Goal: Task Accomplishment & Management: Manage account settings

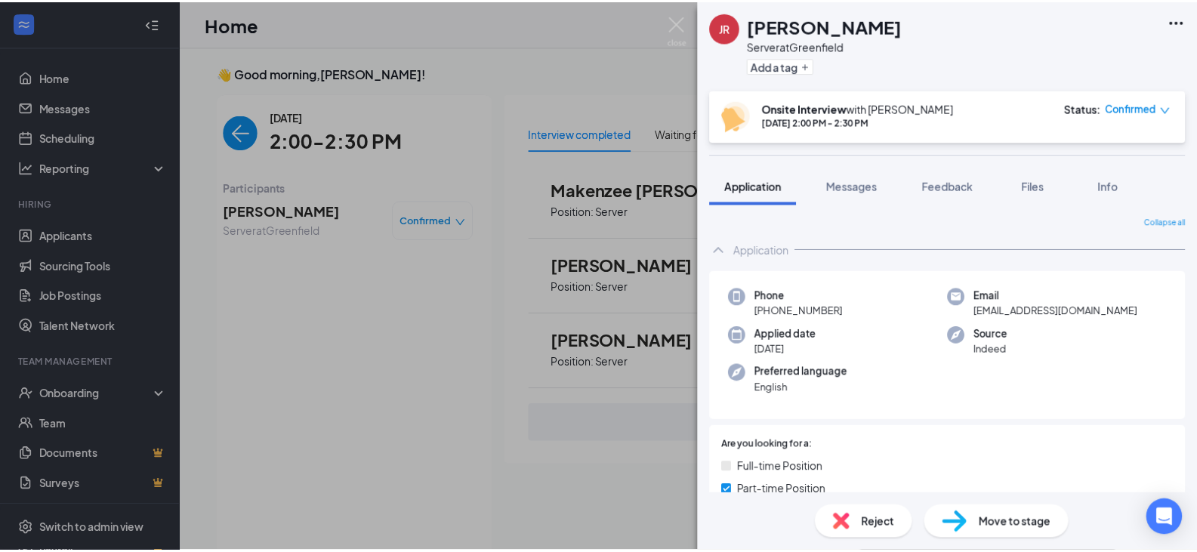
scroll to position [6, 0]
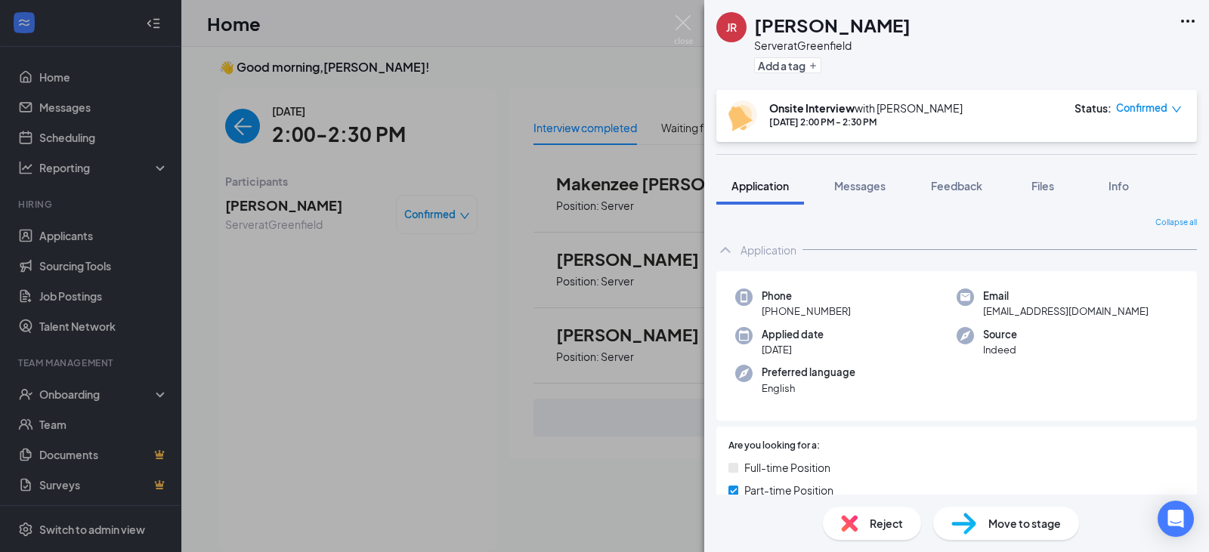
click at [393, 346] on div "JR [PERSON_NAME] Server at Greenfield Add a tag Onsite Interview with [PERSON_N…" at bounding box center [604, 276] width 1209 height 552
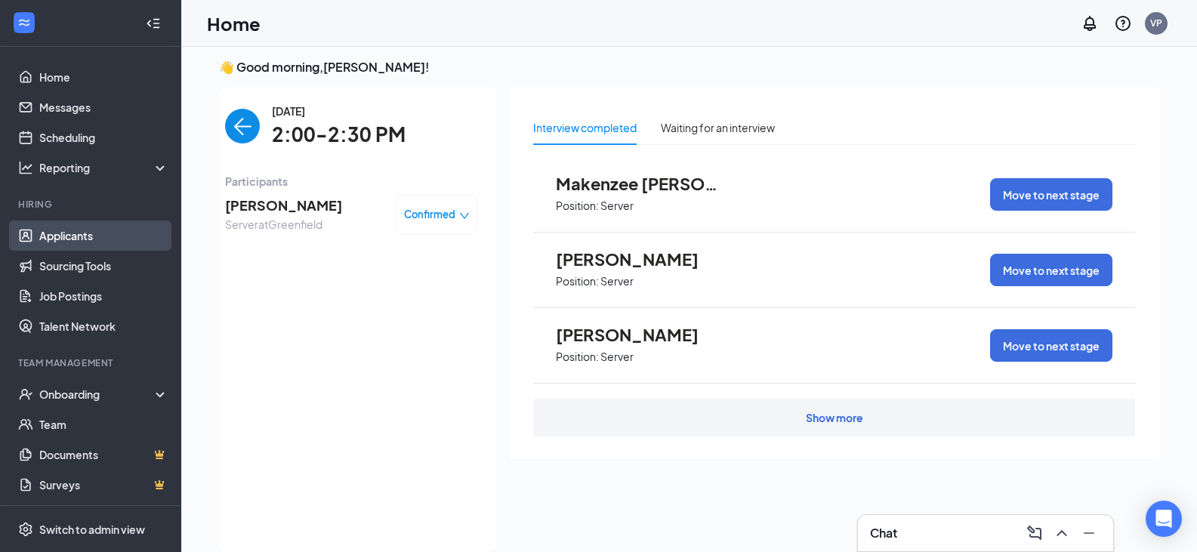
click at [73, 226] on link "Applicants" at bounding box center [103, 236] width 129 height 30
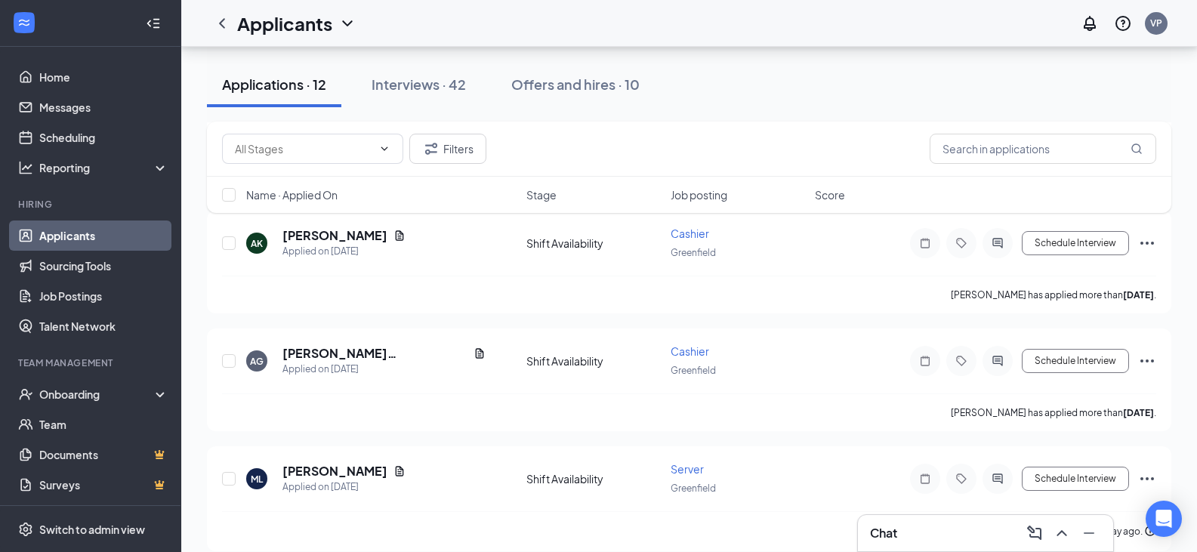
scroll to position [182, 0]
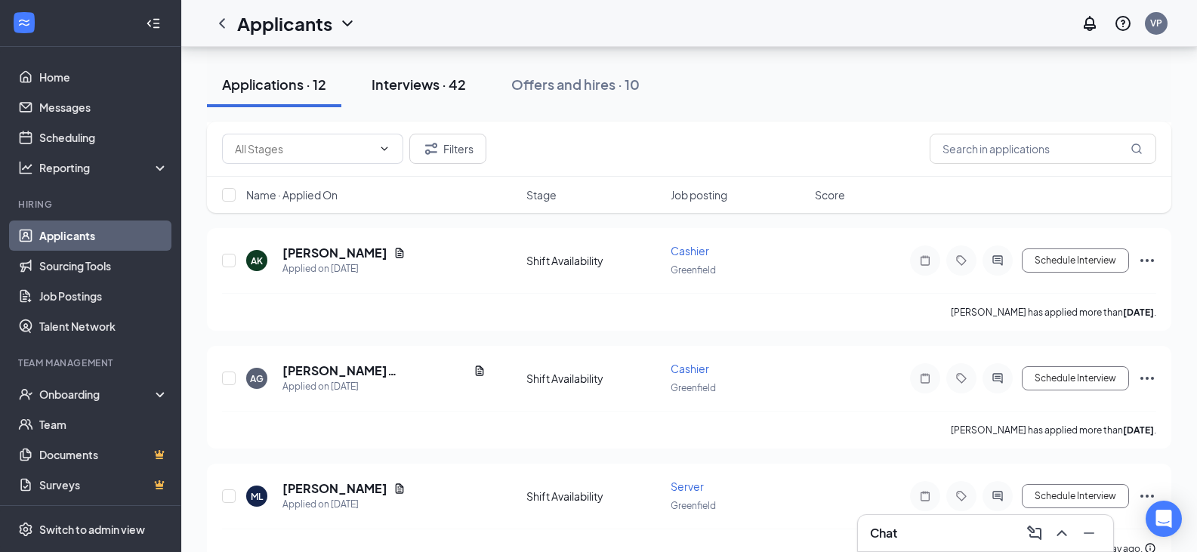
click at [443, 85] on div "Interviews · 42" at bounding box center [419, 84] width 94 height 19
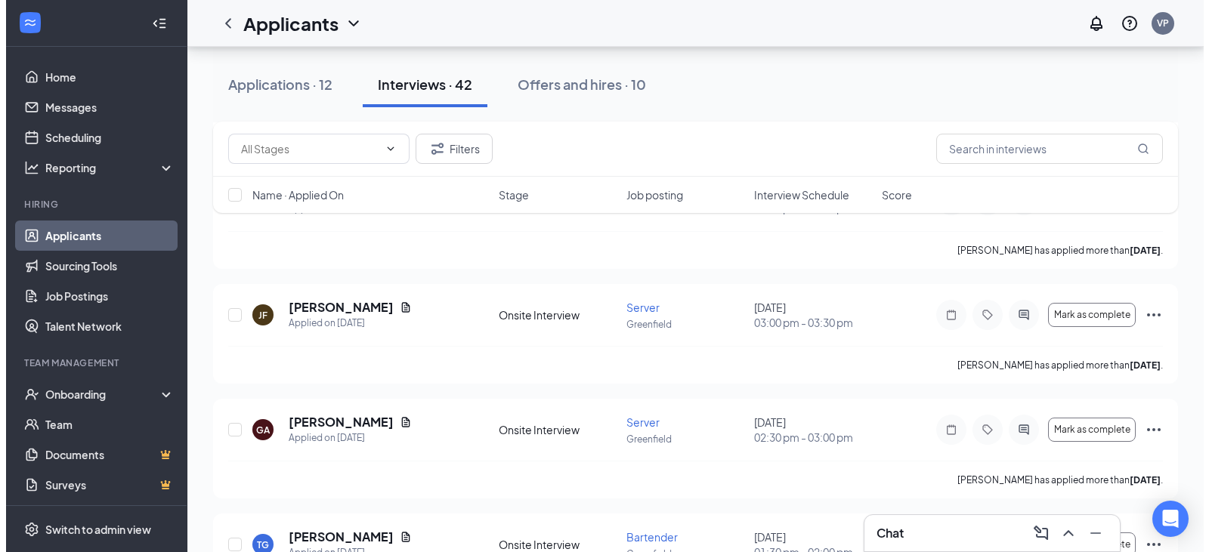
scroll to position [831, 0]
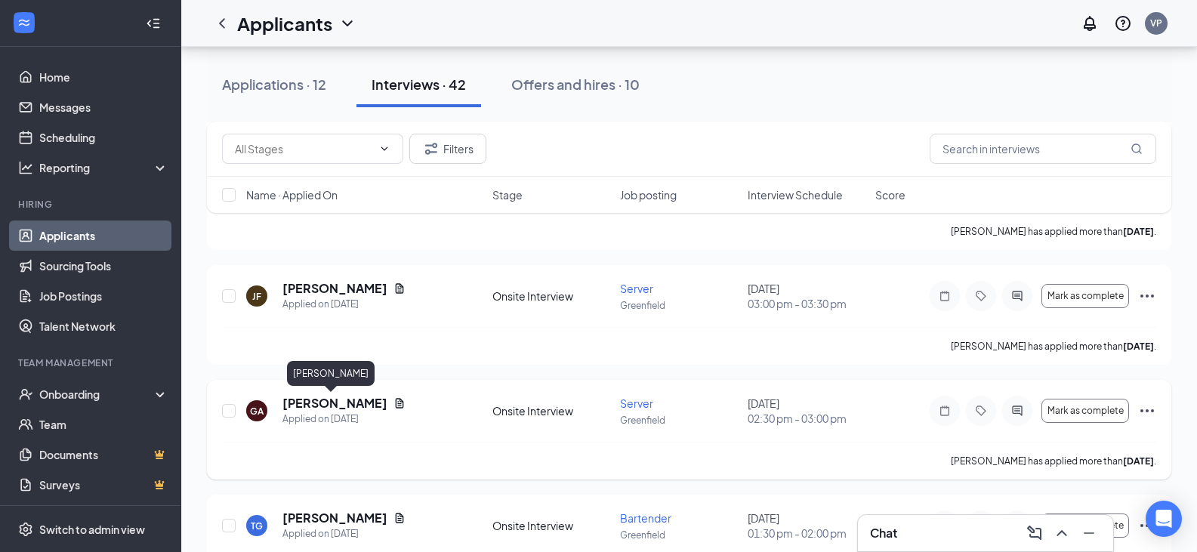
click at [320, 403] on h5 "[PERSON_NAME]" at bounding box center [335, 403] width 105 height 17
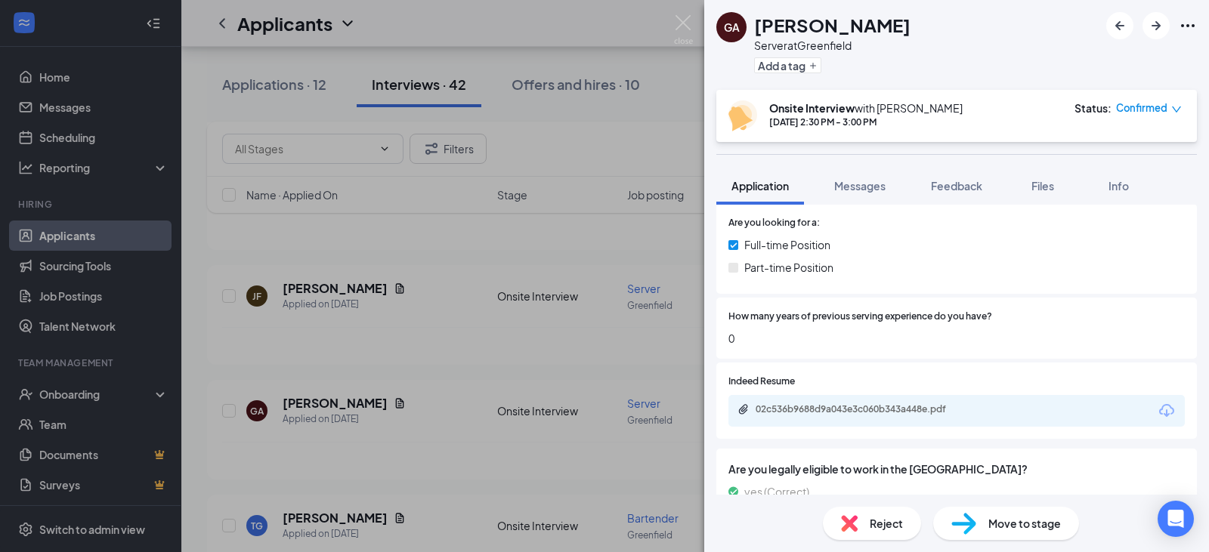
scroll to position [227, 0]
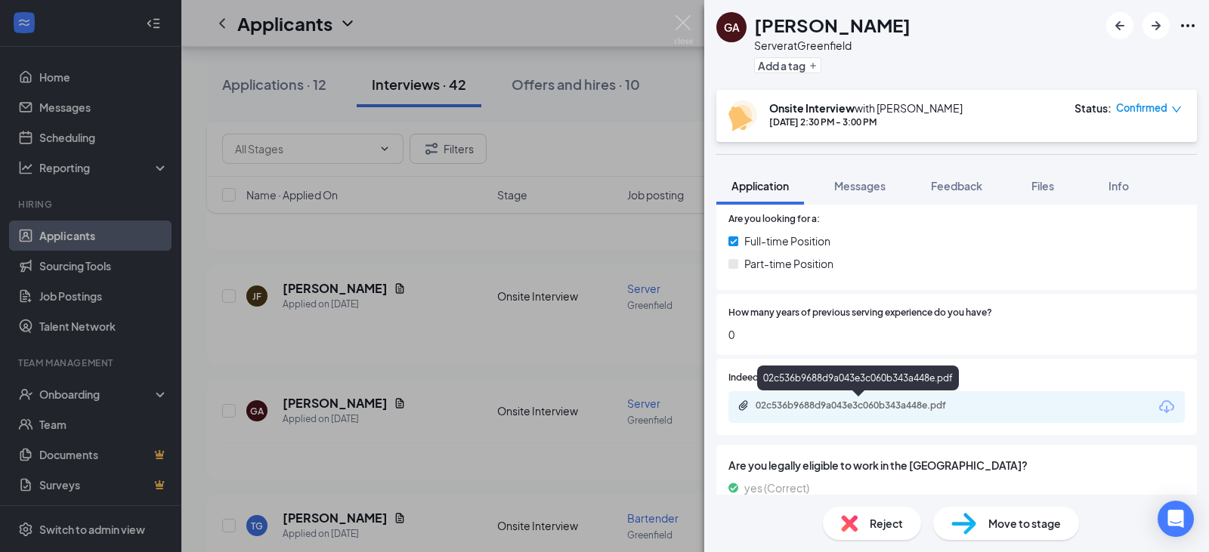
click at [870, 405] on div "02c536b9688d9a043e3c060b343a448e.pdf" at bounding box center [861, 406] width 212 height 12
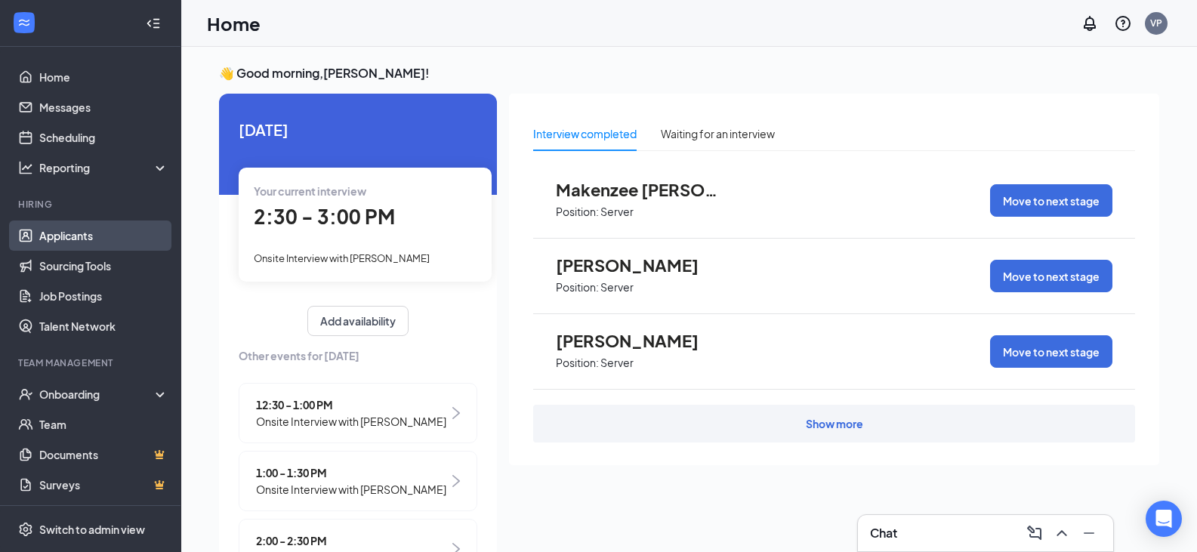
click at [85, 227] on link "Applicants" at bounding box center [103, 236] width 129 height 30
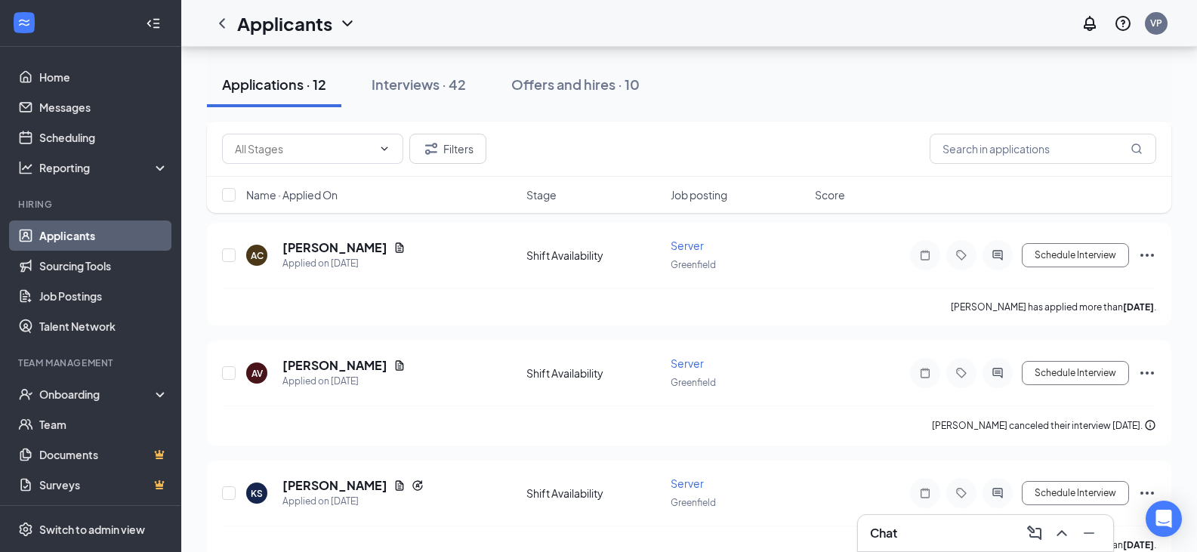
scroll to position [1164, 0]
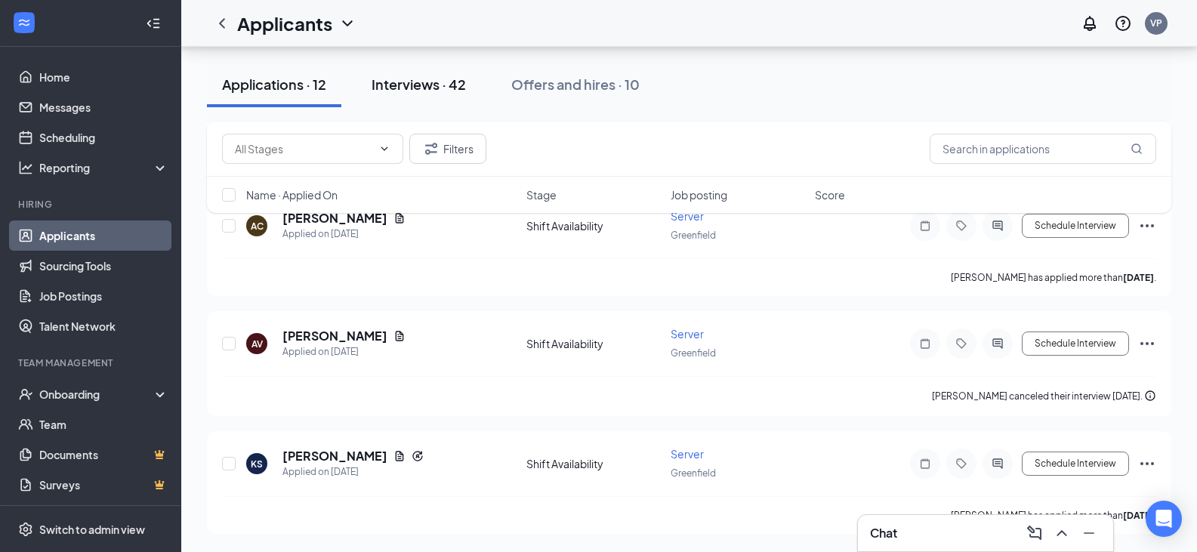
click at [400, 82] on div "Interviews · 42" at bounding box center [419, 84] width 94 height 19
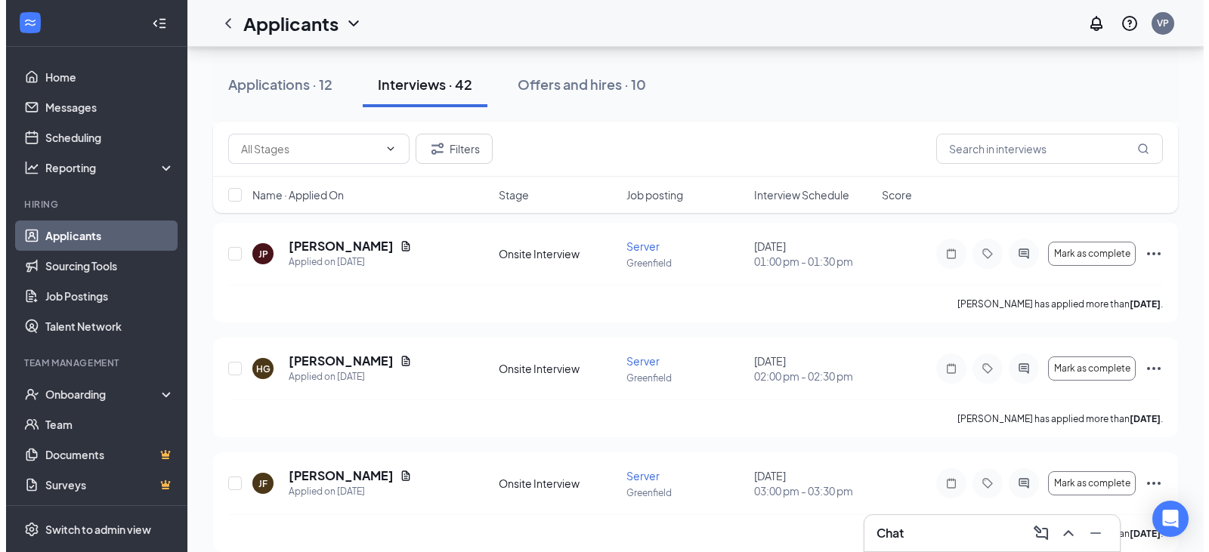
scroll to position [680, 0]
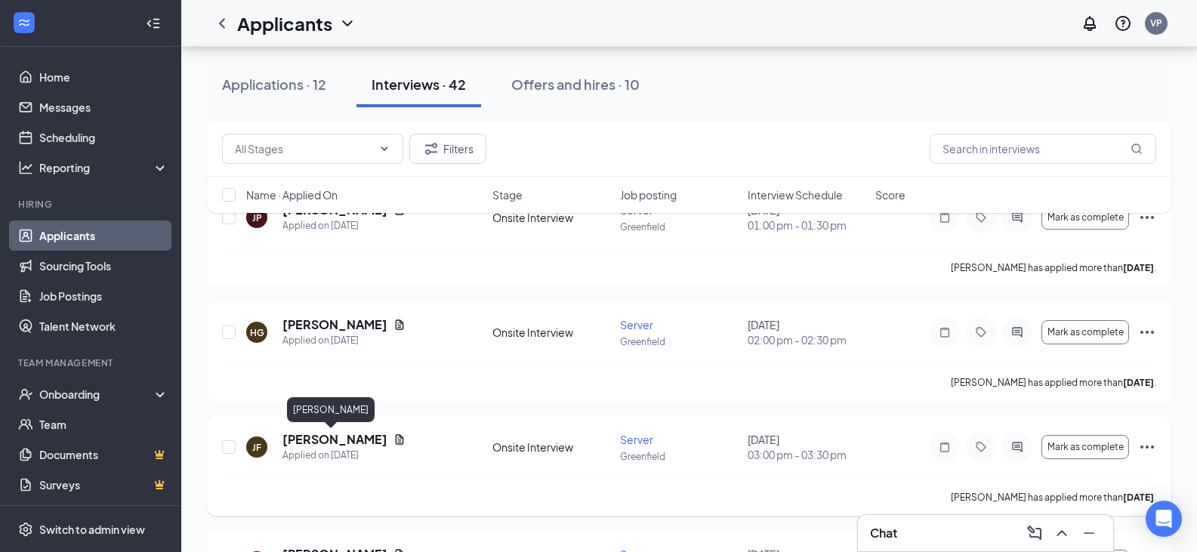
click at [312, 434] on h5 "[PERSON_NAME]" at bounding box center [335, 439] width 105 height 17
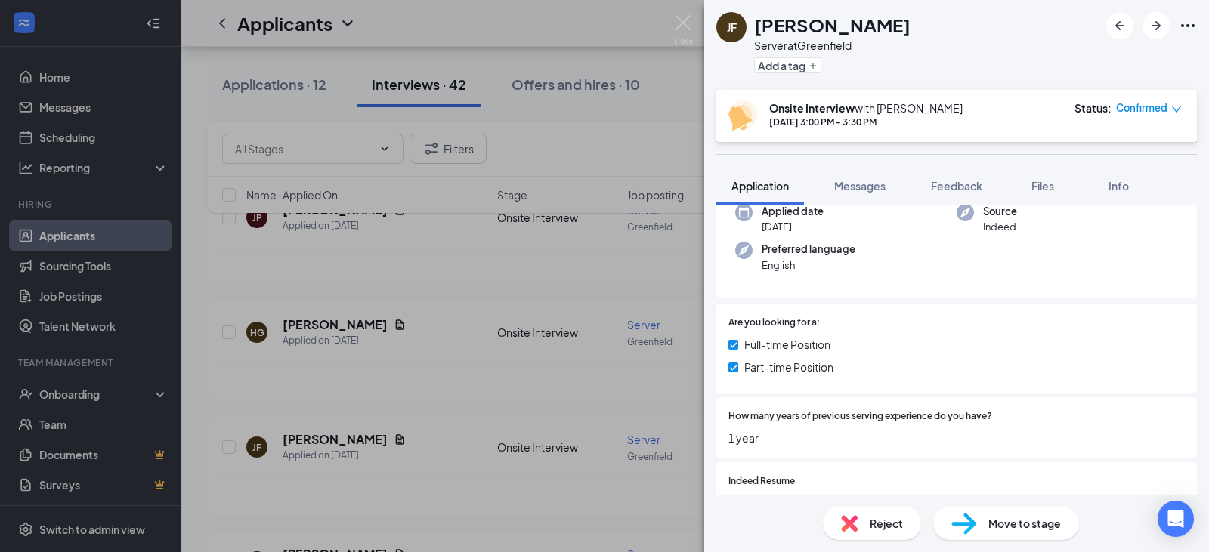
scroll to position [378, 0]
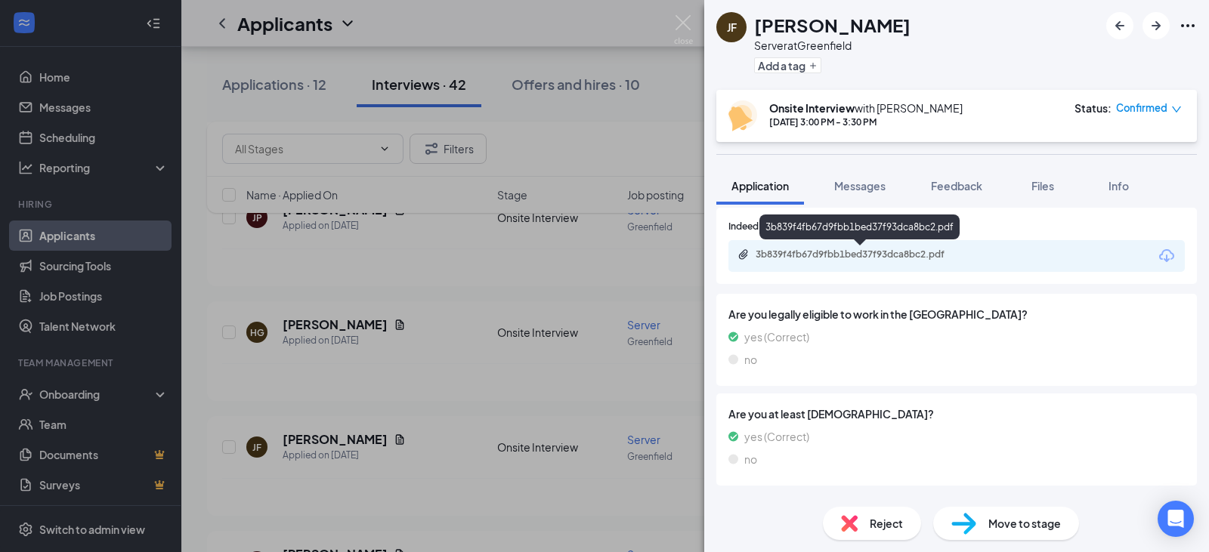
click at [851, 258] on div "3b839f4fb67d9fbb1bed37f93dca8bc2.pdf" at bounding box center [861, 255] width 212 height 12
